Goal: Task Accomplishment & Management: Complete application form

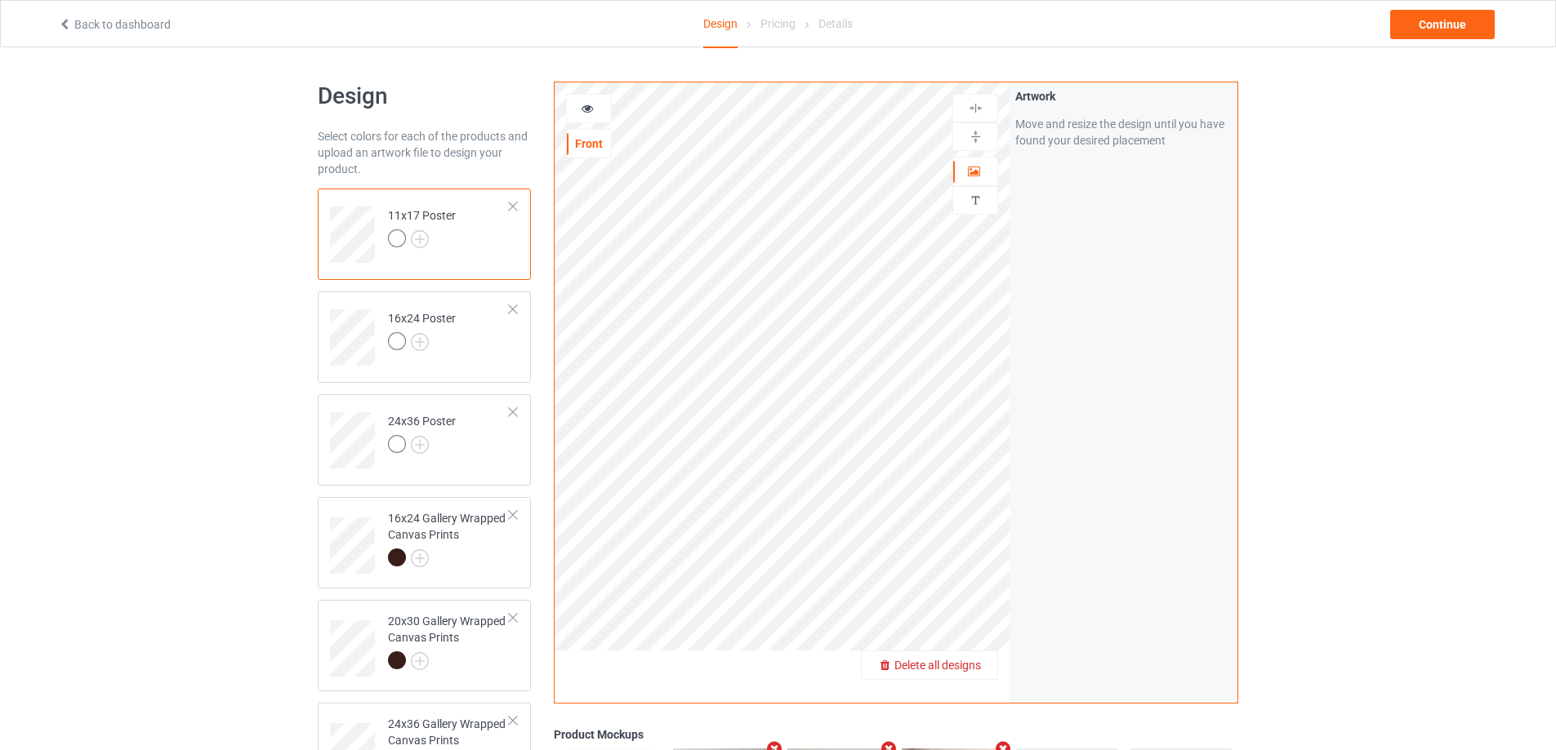
click at [980, 660] on span "Delete all designs" at bounding box center [937, 665] width 87 height 13
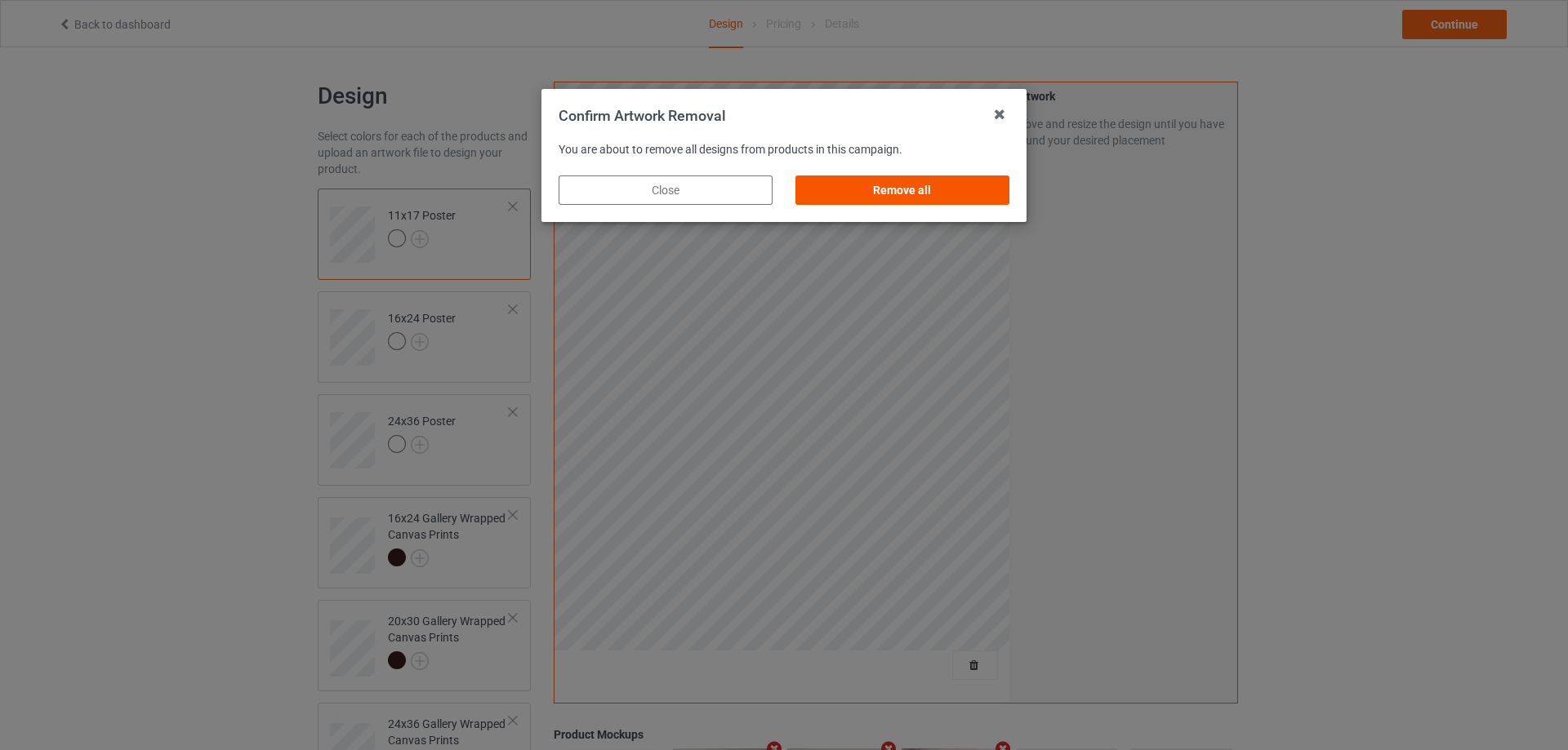
click at [882, 190] on div "Remove all" at bounding box center [902, 190] width 214 height 29
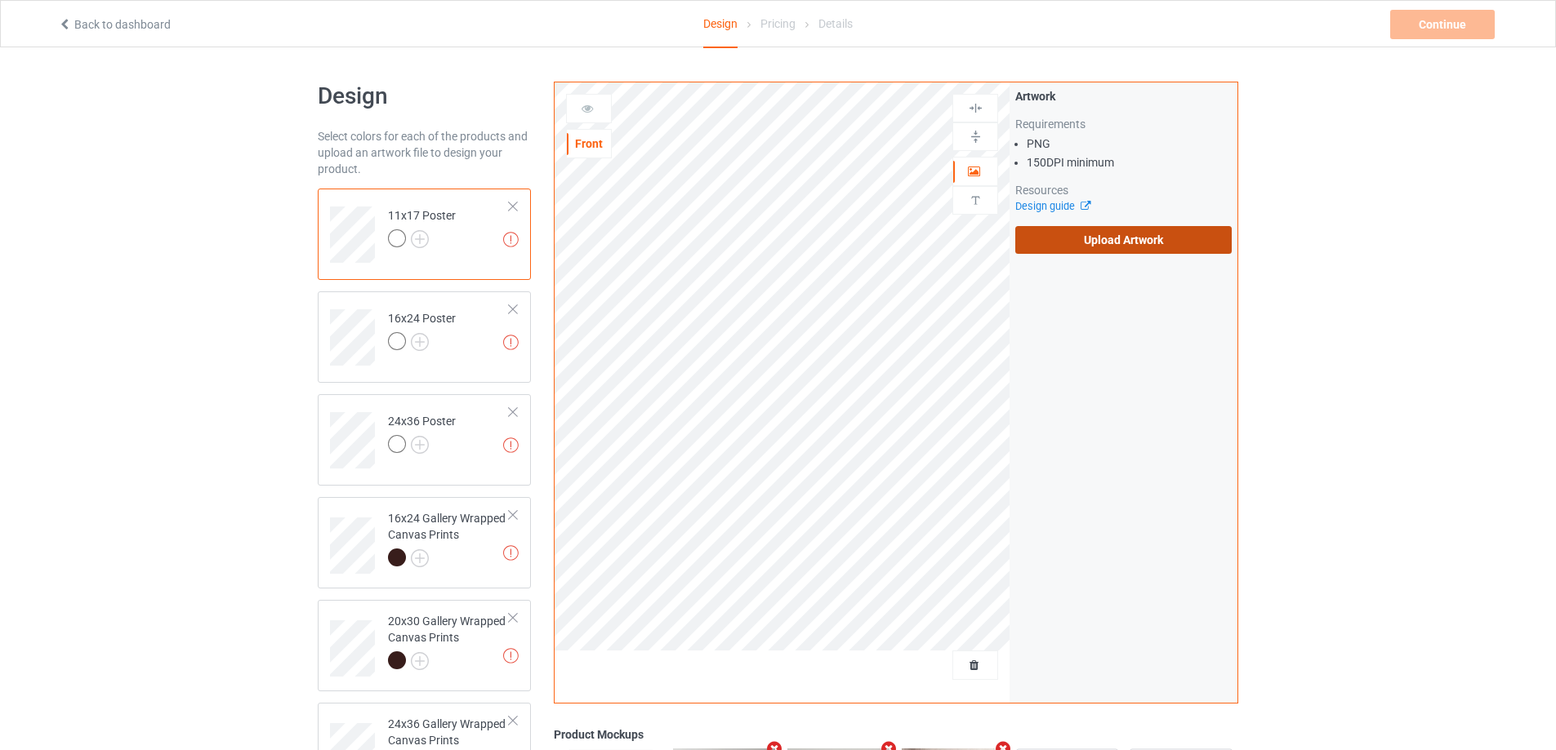
click at [1071, 240] on label "Upload Artwork" at bounding box center [1123, 240] width 216 height 28
click at [0, 0] on input "Upload Artwork" at bounding box center [0, 0] width 0 height 0
click at [1051, 238] on label "Upload Artwork" at bounding box center [1123, 240] width 216 height 28
click at [0, 0] on input "Upload Artwork" at bounding box center [0, 0] width 0 height 0
click at [1062, 234] on label "Upload Artwork" at bounding box center [1123, 240] width 216 height 28
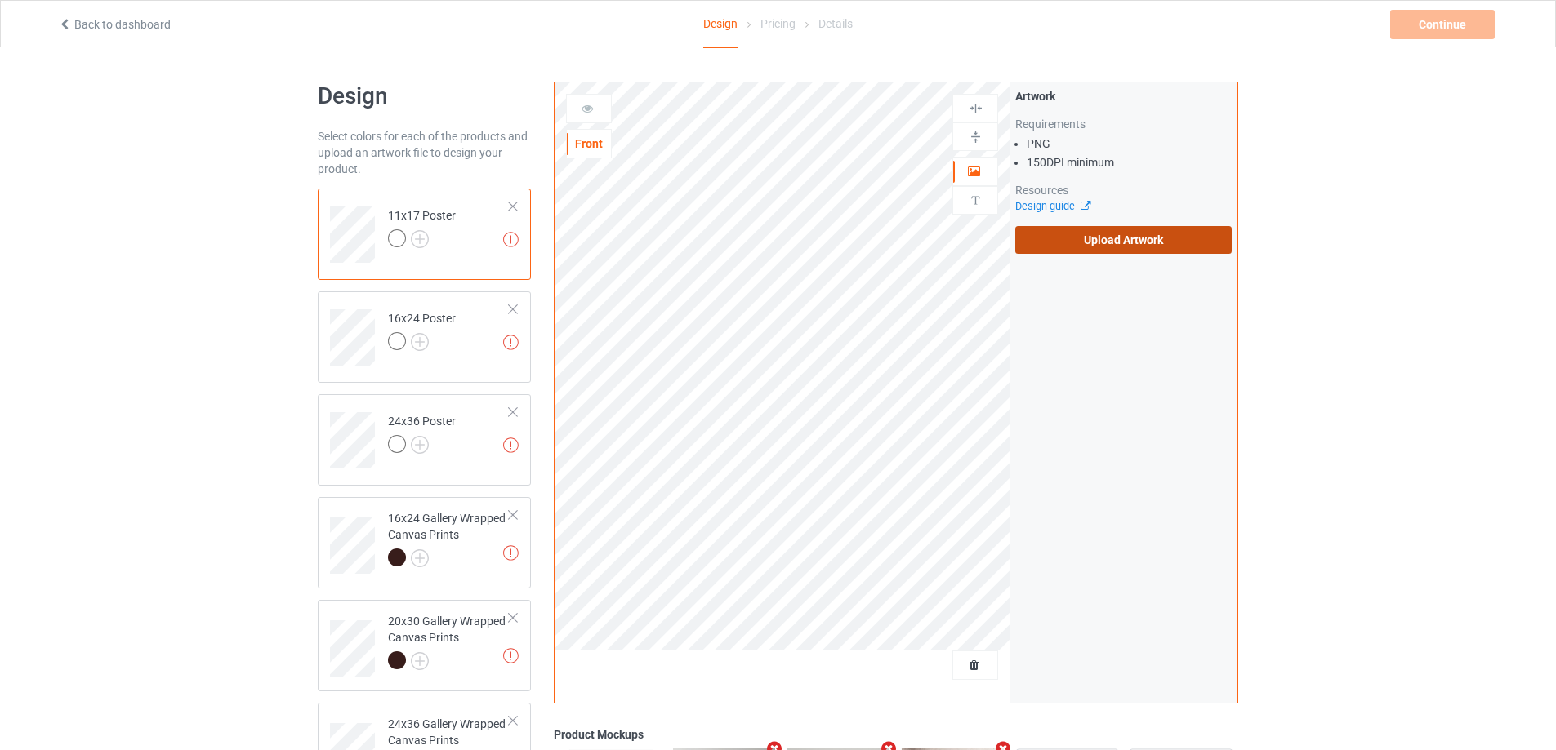
click at [0, 0] on input "Upload Artwork" at bounding box center [0, 0] width 0 height 0
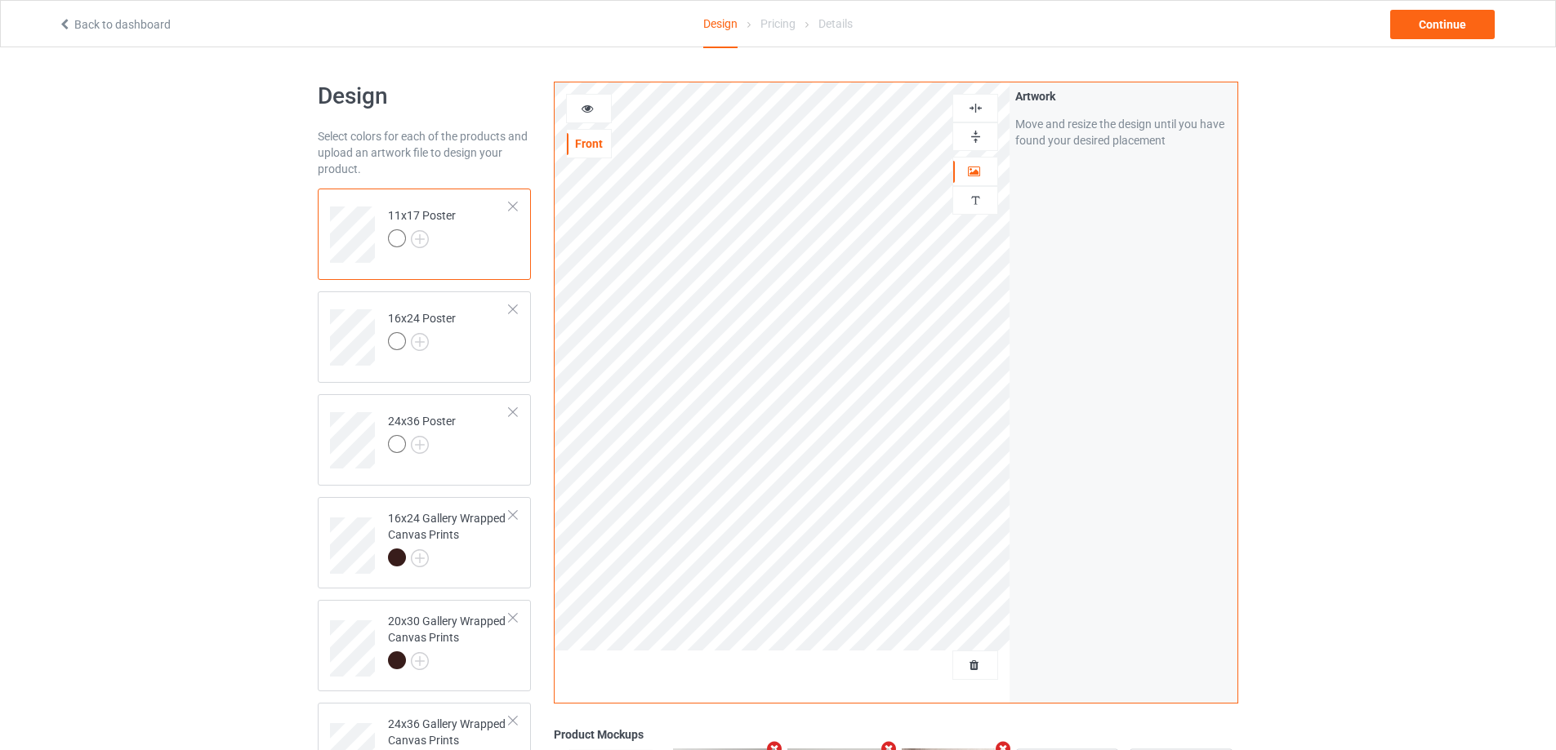
click at [972, 140] on img at bounding box center [976, 137] width 16 height 16
click at [971, 102] on img at bounding box center [976, 108] width 16 height 16
click at [973, 135] on img at bounding box center [976, 137] width 16 height 16
click at [973, 104] on img at bounding box center [976, 108] width 16 height 16
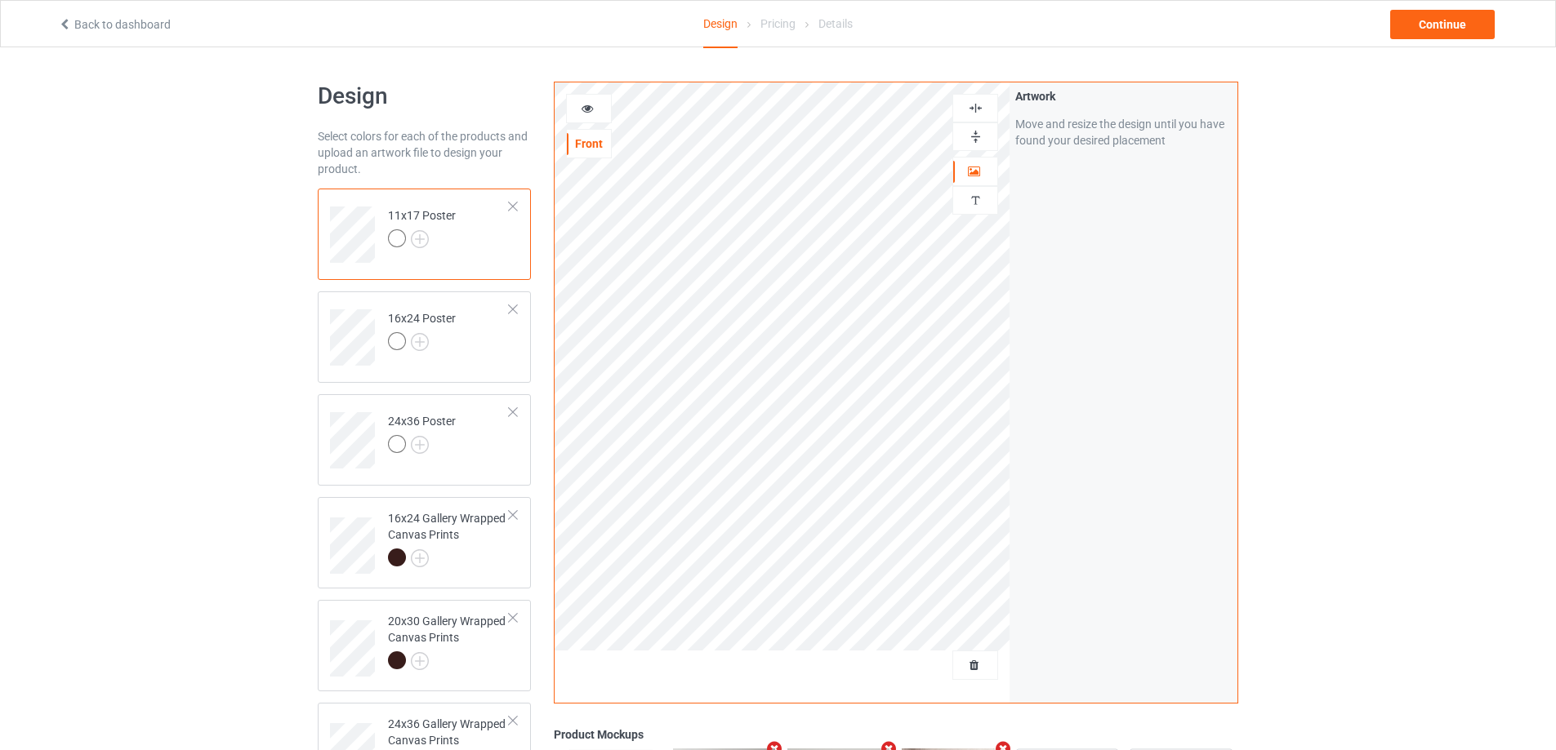
click at [973, 104] on img at bounding box center [976, 108] width 16 height 16
click at [970, 131] on img at bounding box center [976, 137] width 16 height 16
click at [969, 108] on img at bounding box center [976, 108] width 16 height 16
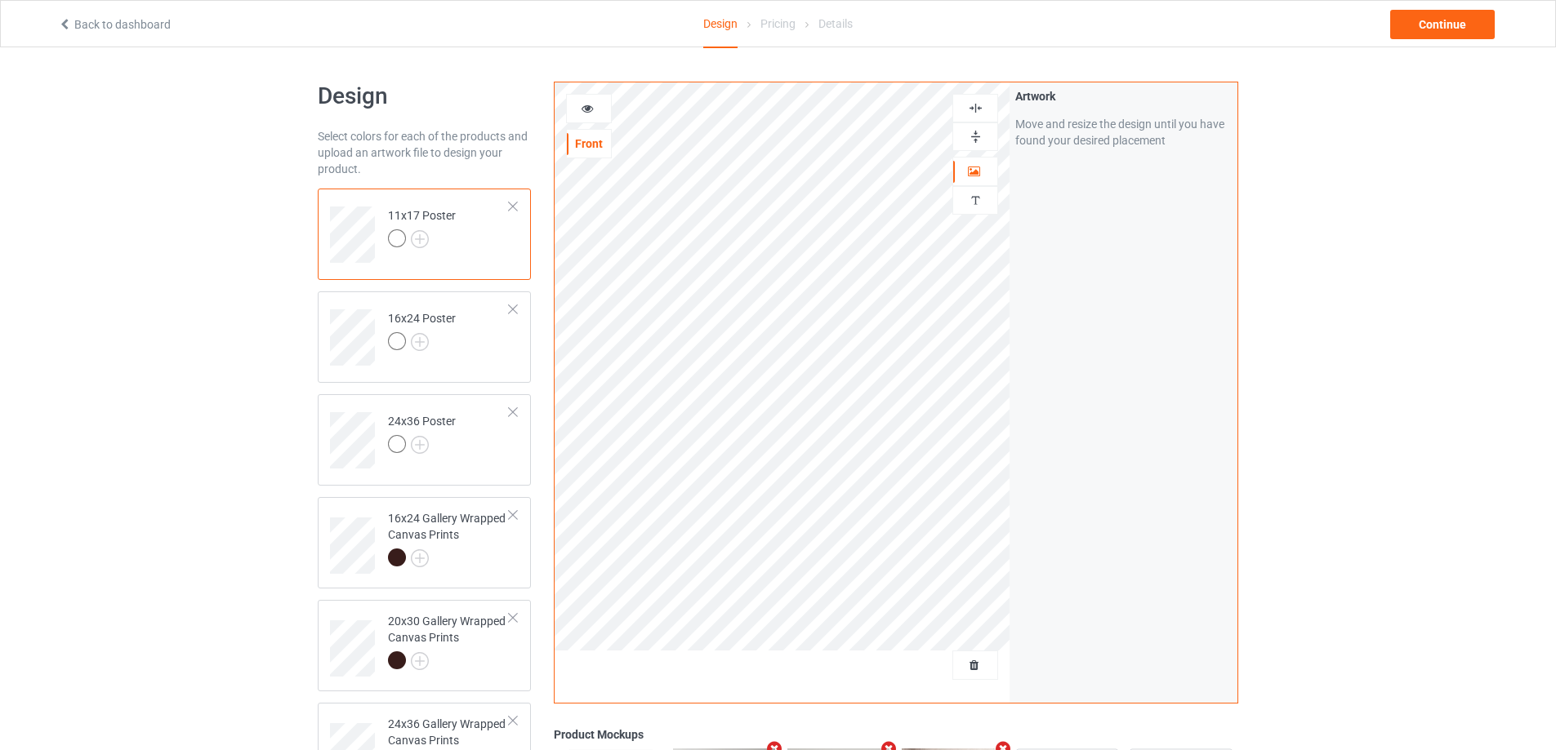
click at [975, 137] on img at bounding box center [976, 137] width 16 height 16
click at [975, 103] on img at bounding box center [976, 108] width 16 height 16
click at [452, 554] on div at bounding box center [449, 560] width 122 height 23
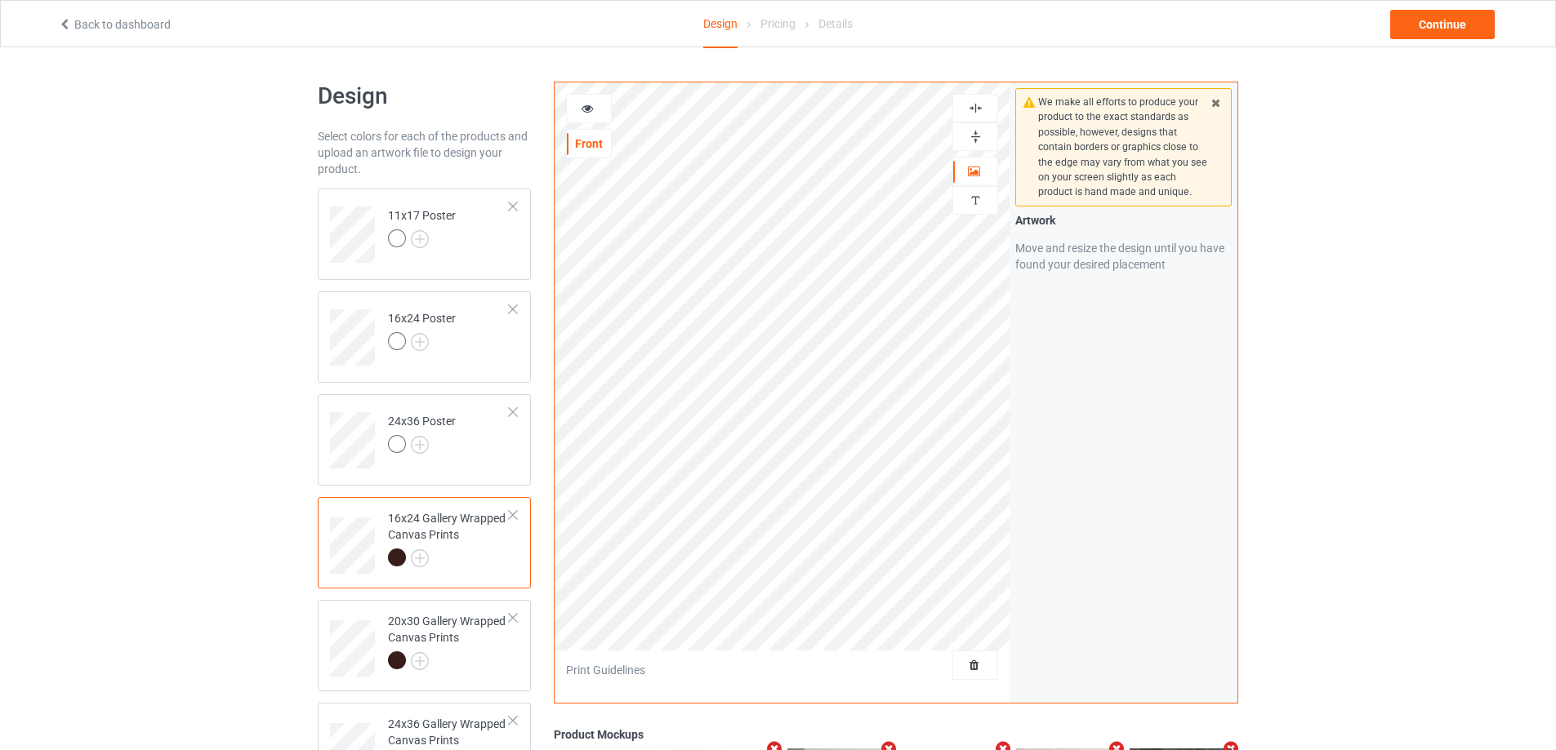
click at [975, 106] on img at bounding box center [976, 108] width 16 height 16
click at [973, 141] on img at bounding box center [976, 137] width 16 height 16
click at [974, 139] on img at bounding box center [976, 137] width 16 height 16
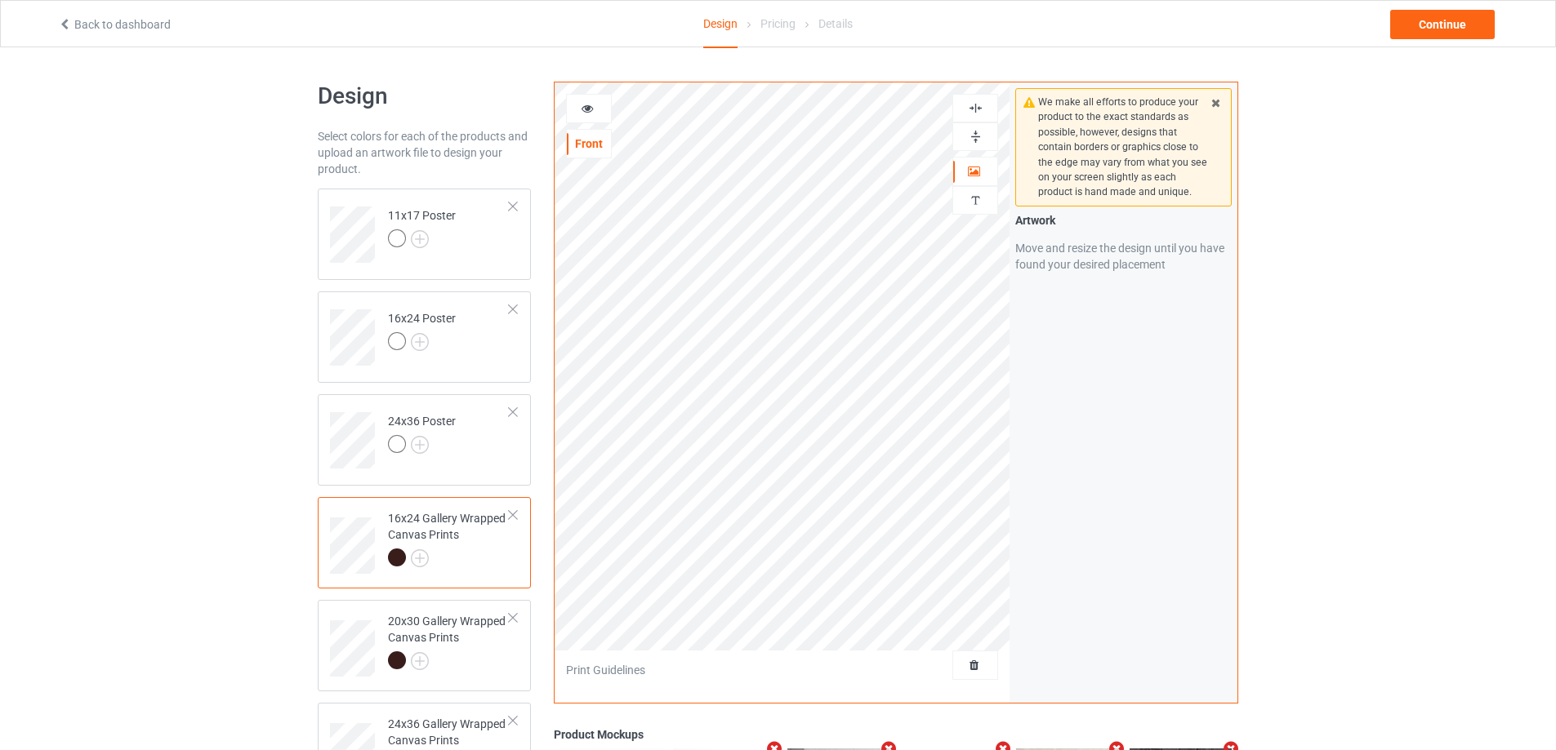
click at [975, 138] on img at bounding box center [976, 137] width 16 height 16
click at [468, 638] on div "20x30 Gallery Wrapped Canvas Prints" at bounding box center [449, 641] width 122 height 56
drag, startPoint x: 980, startPoint y: 136, endPoint x: 980, endPoint y: 118, distance: 18.0
click at [981, 136] on img at bounding box center [976, 137] width 16 height 16
click at [979, 114] on img at bounding box center [976, 108] width 16 height 16
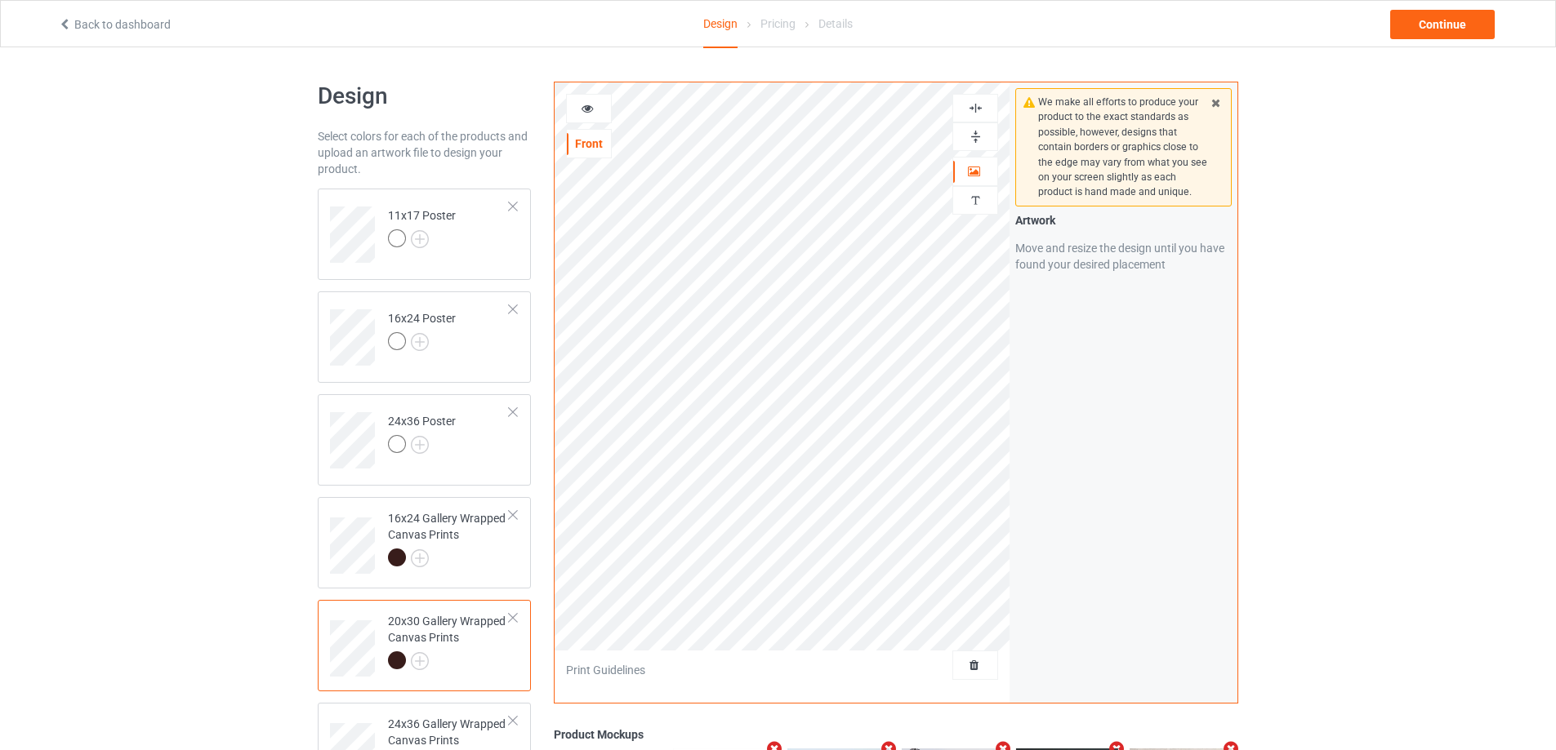
click at [979, 114] on img at bounding box center [976, 108] width 16 height 16
click at [974, 137] on img at bounding box center [976, 137] width 16 height 16
click at [974, 102] on img at bounding box center [976, 108] width 16 height 16
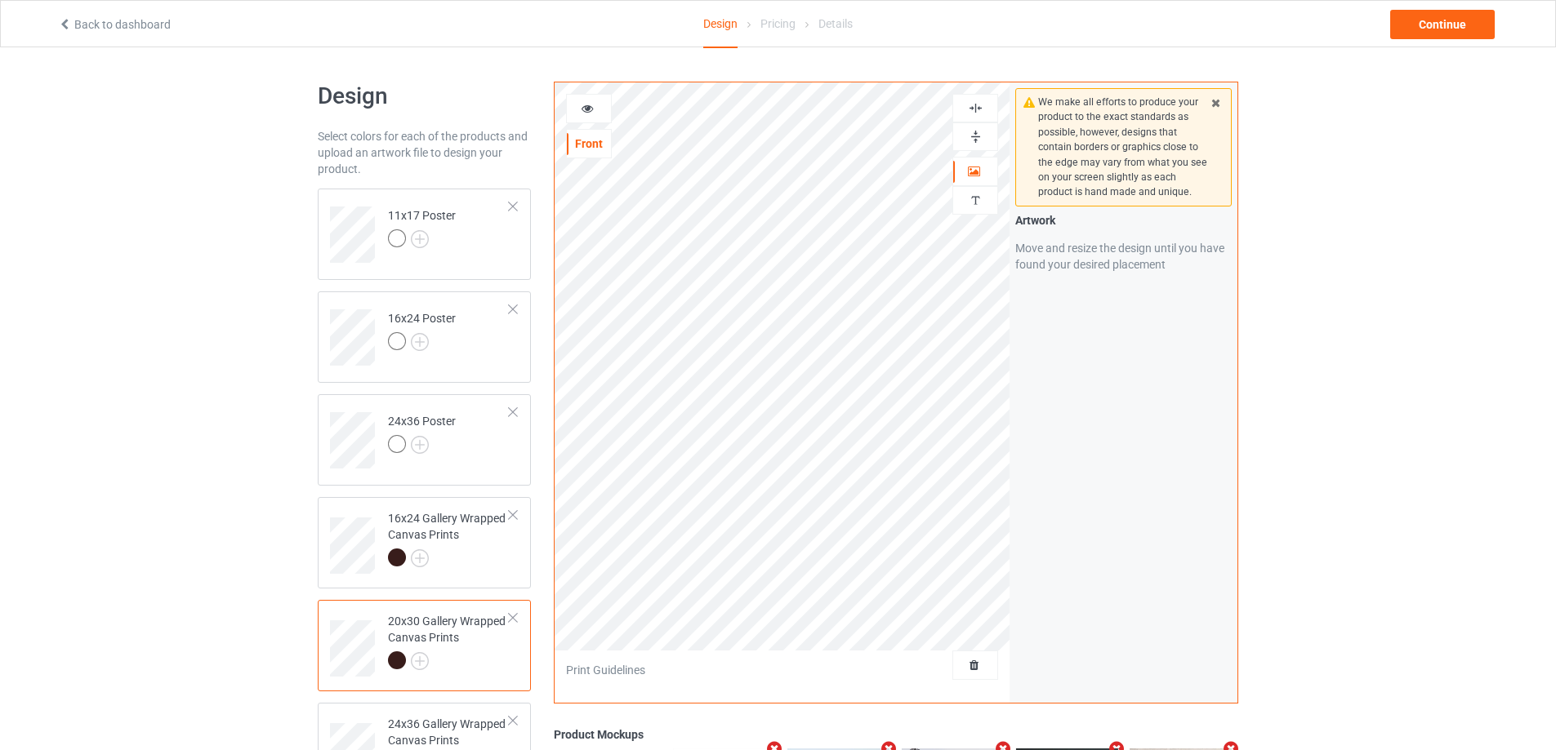
click at [974, 102] on img at bounding box center [976, 108] width 16 height 16
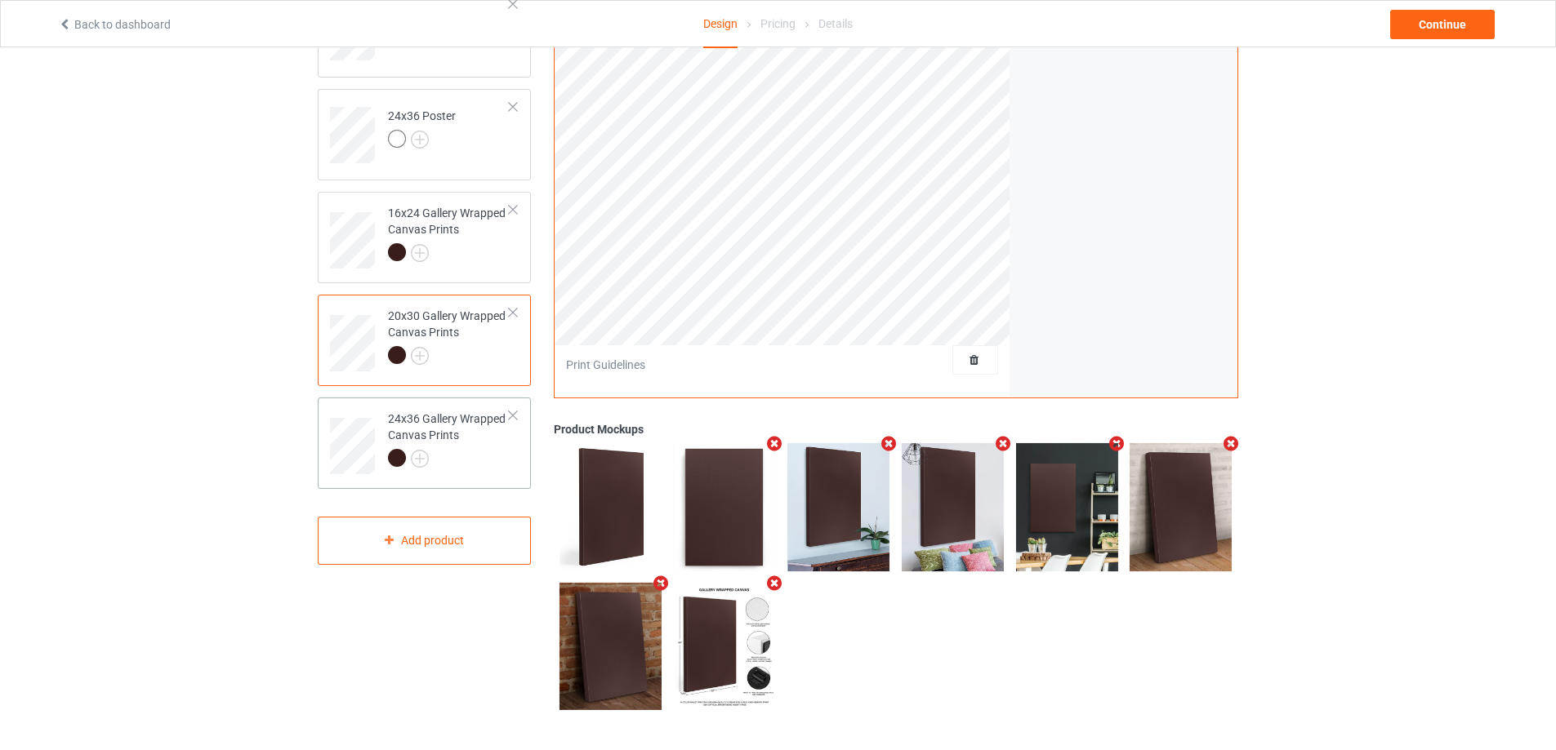
click at [479, 440] on div "24x36 Gallery Wrapped Canvas Prints" at bounding box center [449, 439] width 122 height 56
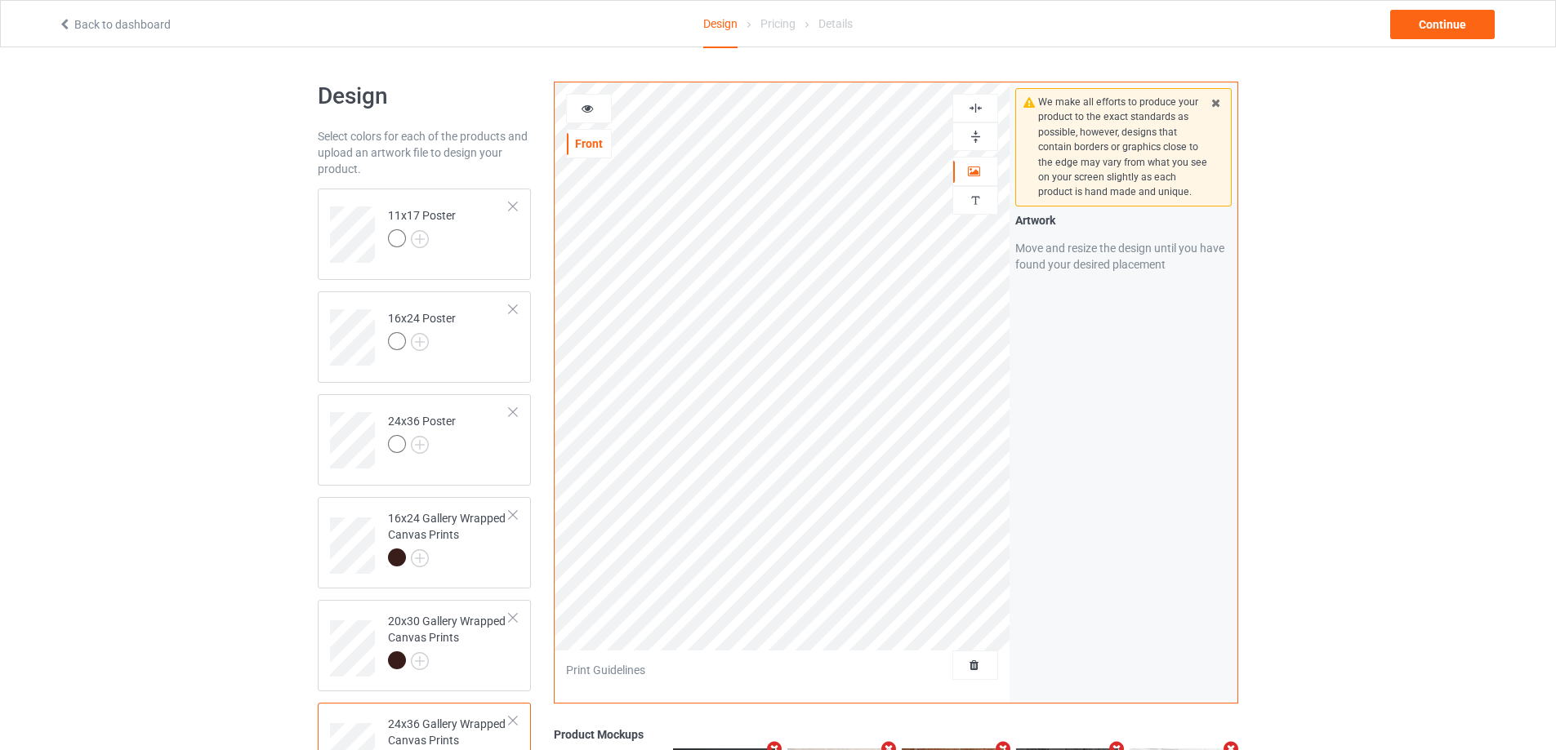
drag, startPoint x: 978, startPoint y: 143, endPoint x: 982, endPoint y: 115, distance: 28.2
click at [980, 143] on img at bounding box center [976, 137] width 16 height 16
click at [980, 108] on img at bounding box center [976, 108] width 16 height 16
click at [975, 103] on img at bounding box center [976, 108] width 16 height 16
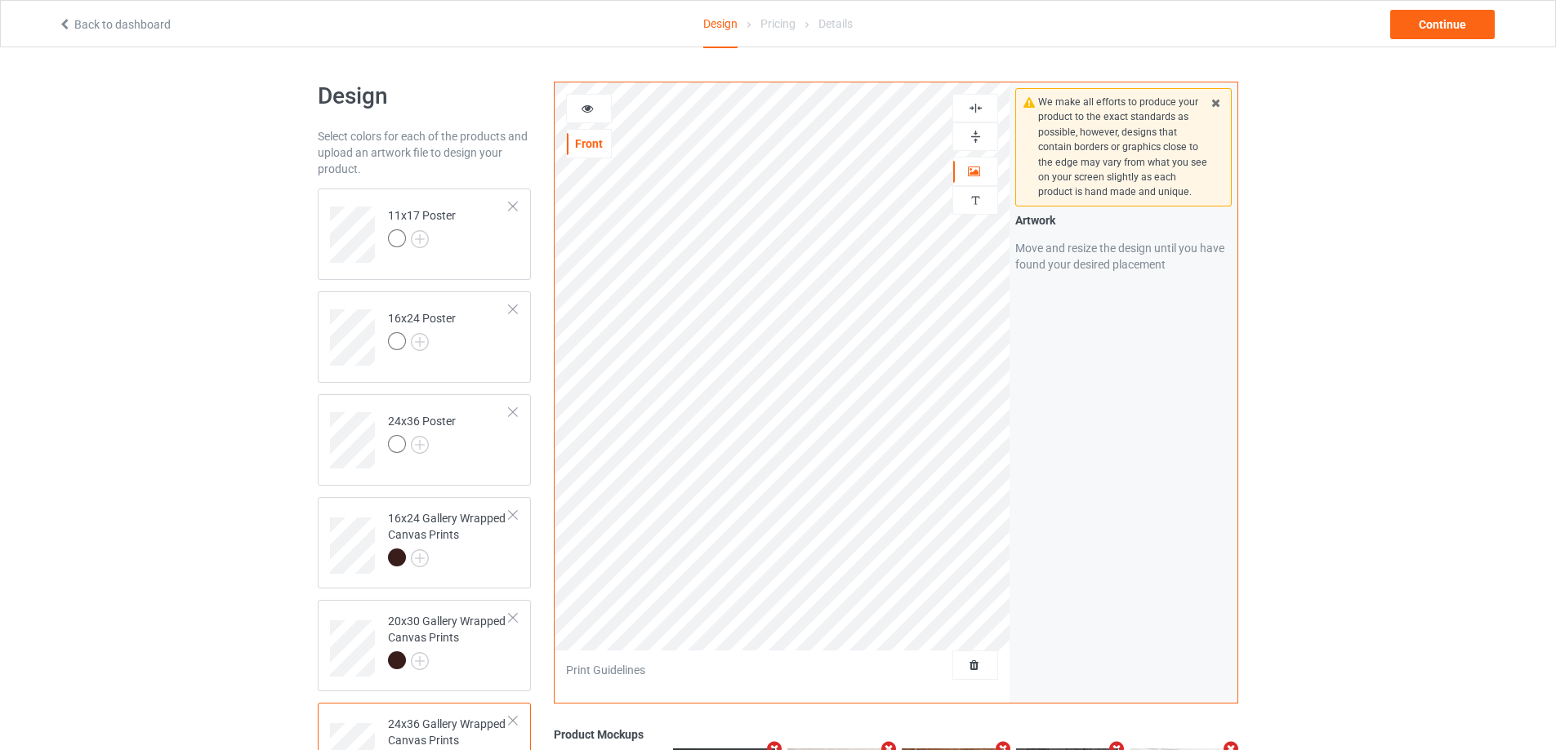
drag, startPoint x: 975, startPoint y: 132, endPoint x: 977, endPoint y: 109, distance: 23.7
click at [975, 131] on img at bounding box center [976, 137] width 16 height 16
click at [977, 107] on img at bounding box center [976, 108] width 16 height 16
click at [1419, 25] on div "Continue" at bounding box center [1442, 24] width 105 height 29
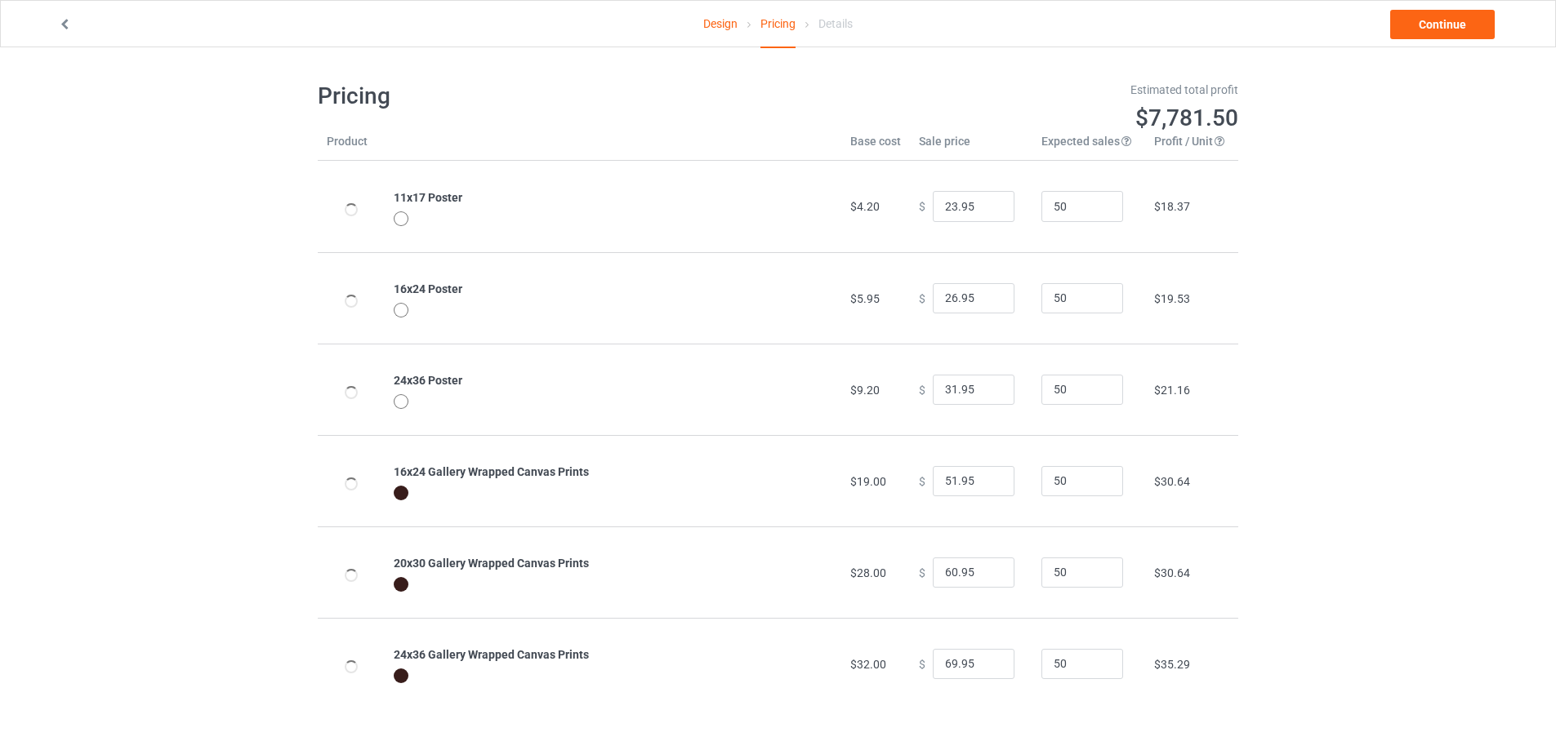
scroll to position [47, 0]
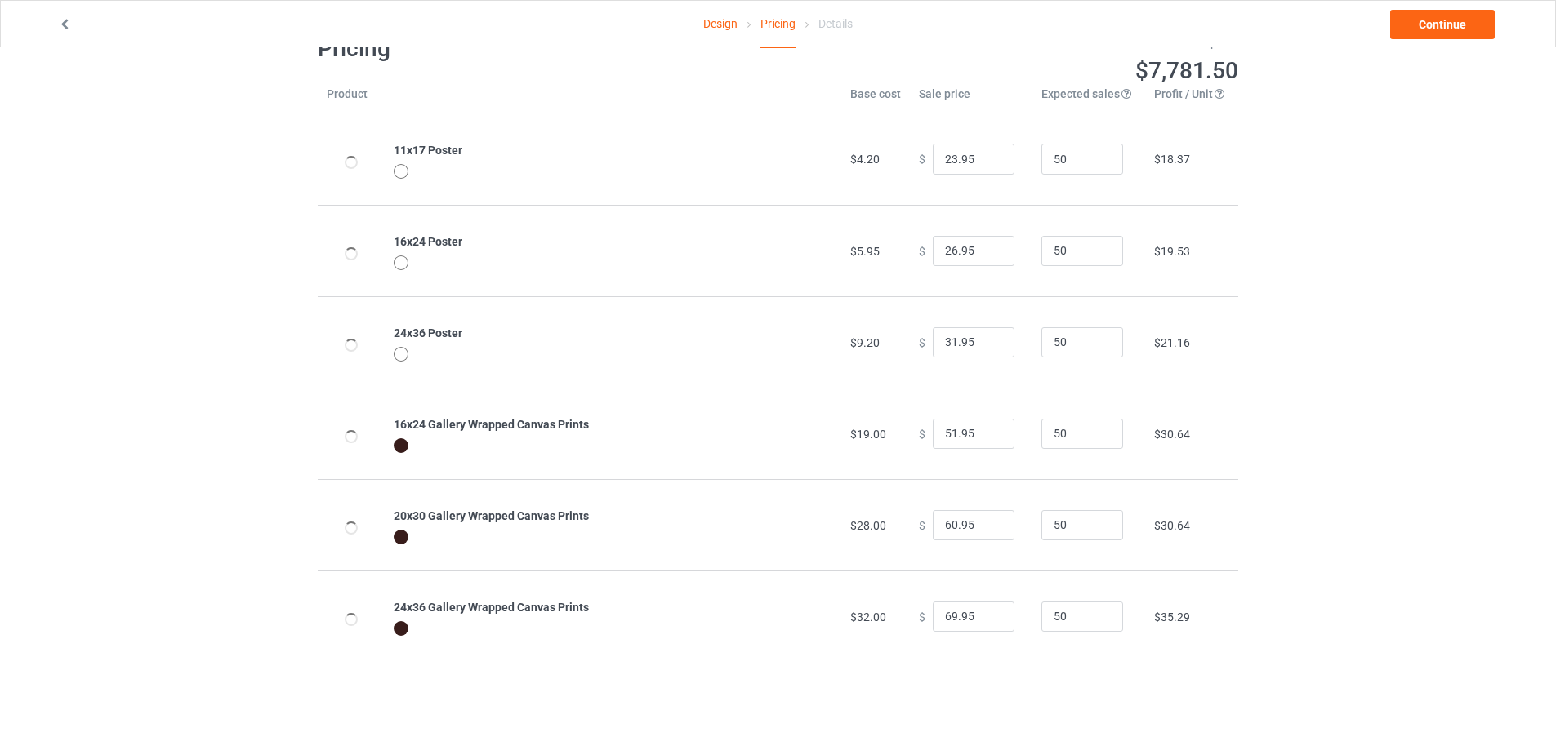
click at [1443, 9] on div "Design Pricing Details Continue" at bounding box center [778, 24] width 1463 height 46
click at [1438, 31] on link "Continue" at bounding box center [1442, 24] width 105 height 29
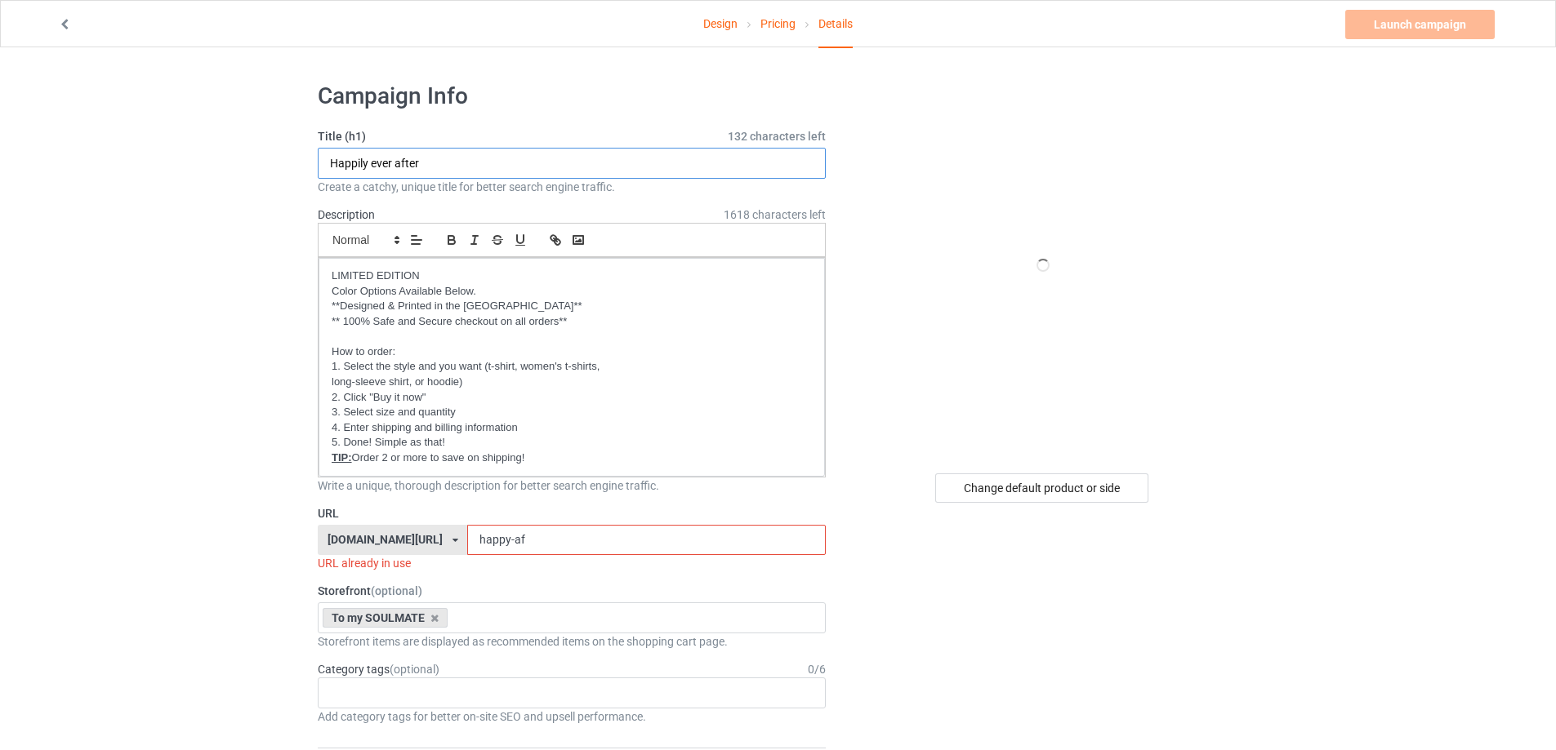
drag, startPoint x: 439, startPoint y: 163, endPoint x: 306, endPoint y: 163, distance: 132.3
type input "Ư"
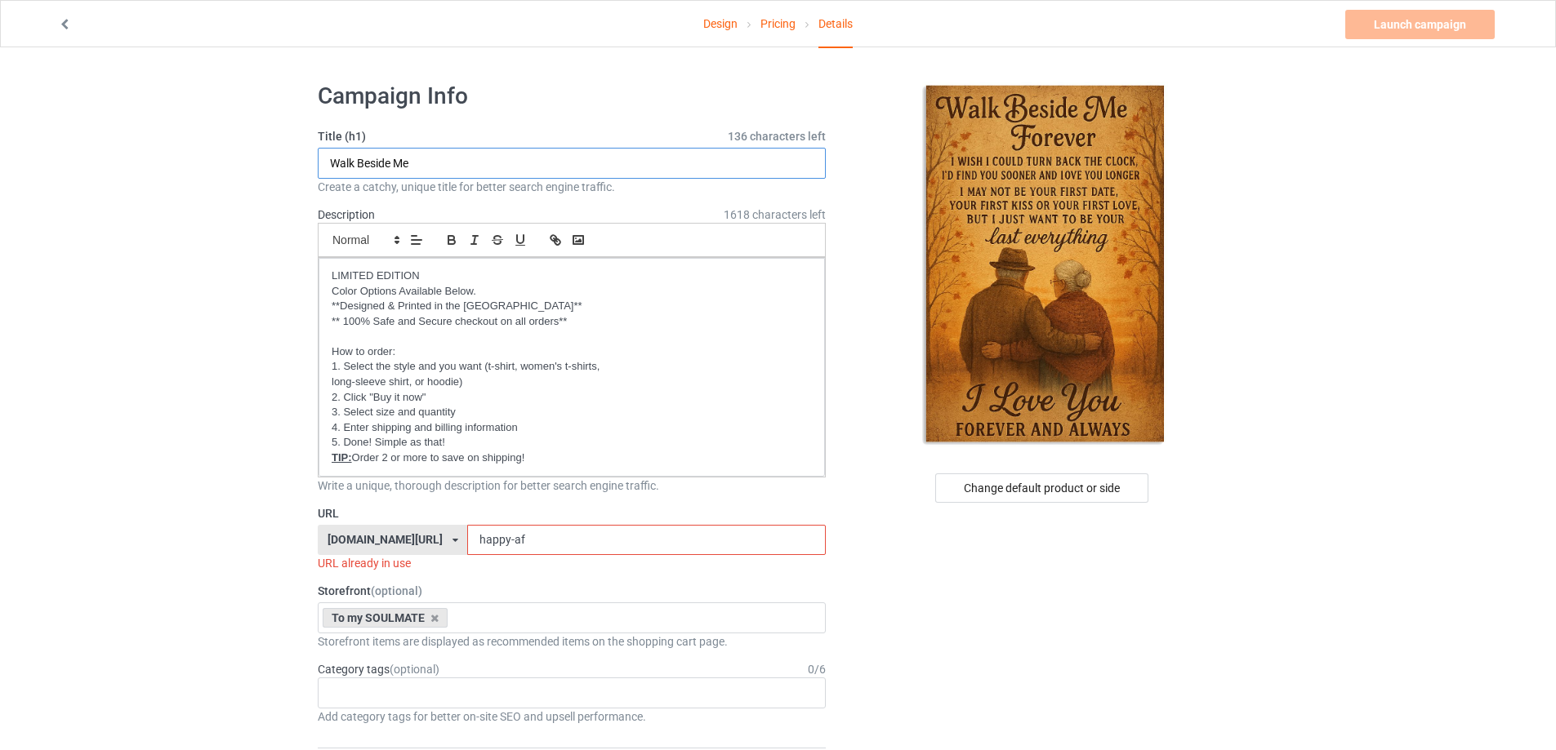
type input "Walk Beside Me"
drag, startPoint x: 539, startPoint y: 541, endPoint x: 398, endPoint y: 532, distance: 141.6
click at [398, 532] on div "[DOMAIN_NAME][URL] [DOMAIN_NAME][URL] [DOMAIN_NAME][URL] [DOMAIN_NAME][URL] [DO…" at bounding box center [572, 540] width 508 height 31
type input "ư"
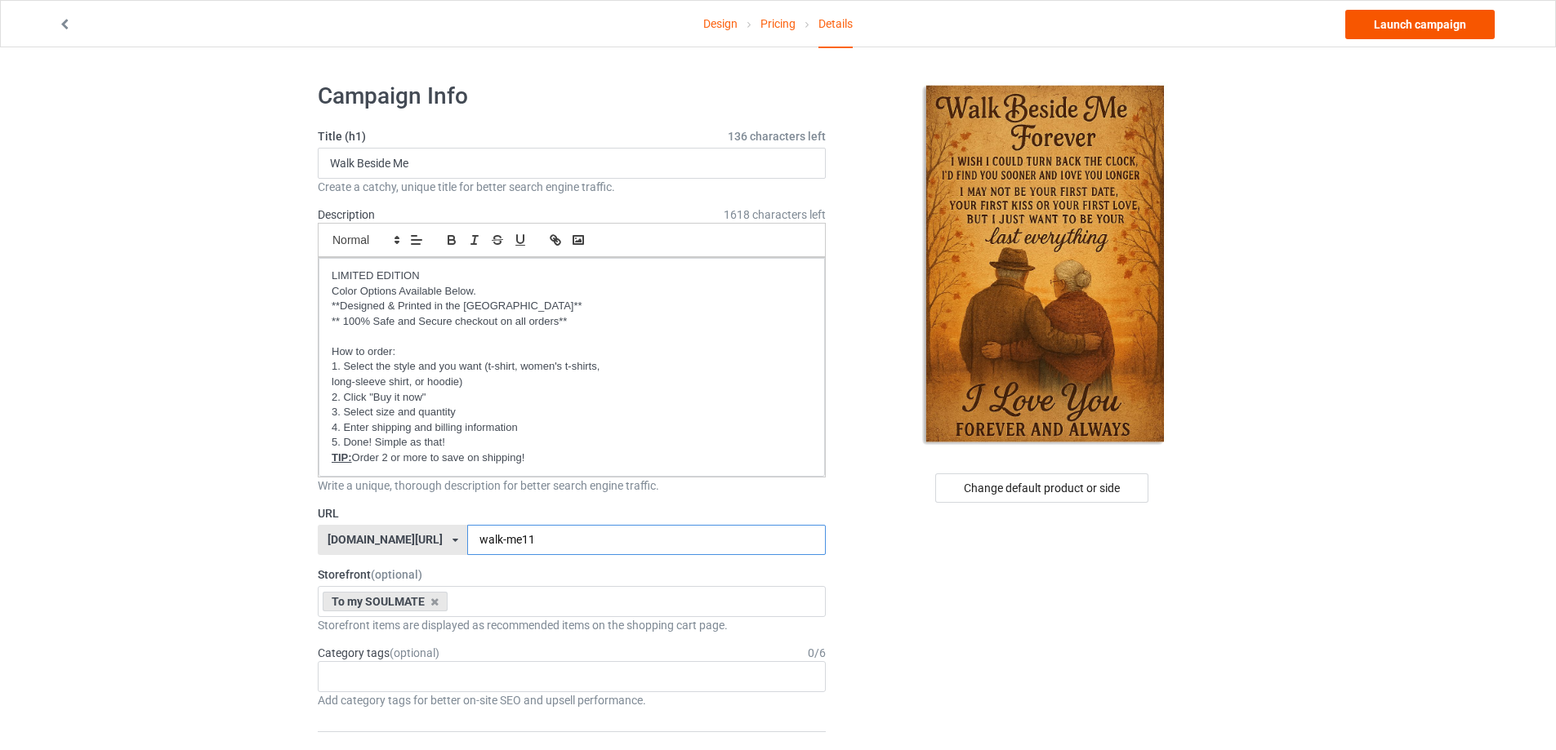
type input "walk-me11"
click at [1428, 28] on link "Launch campaign" at bounding box center [1419, 24] width 149 height 29
